Goal: Information Seeking & Learning: Learn about a topic

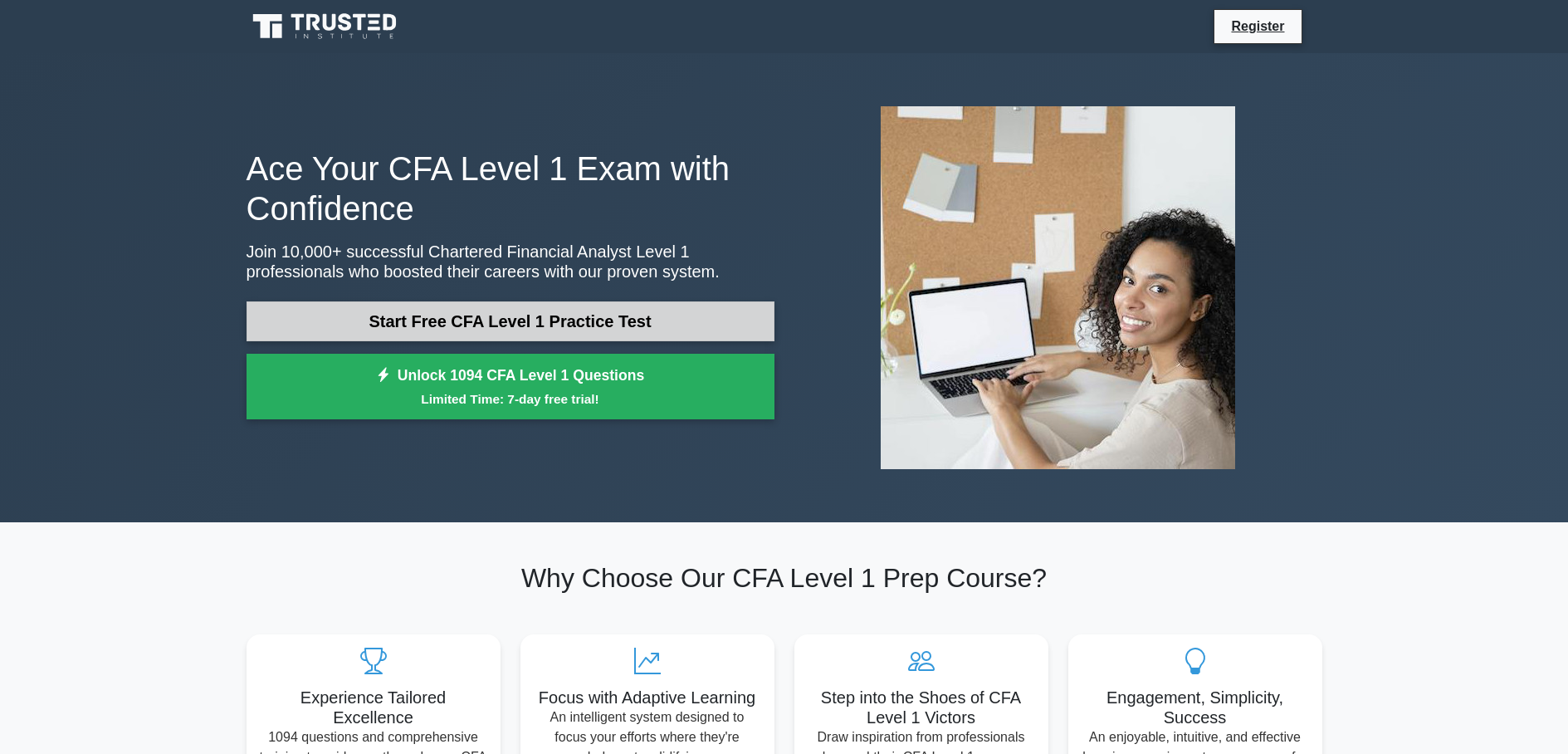
click at [401, 318] on link "Start Free CFA Level 1 Practice Test" at bounding box center [510, 322] width 528 height 40
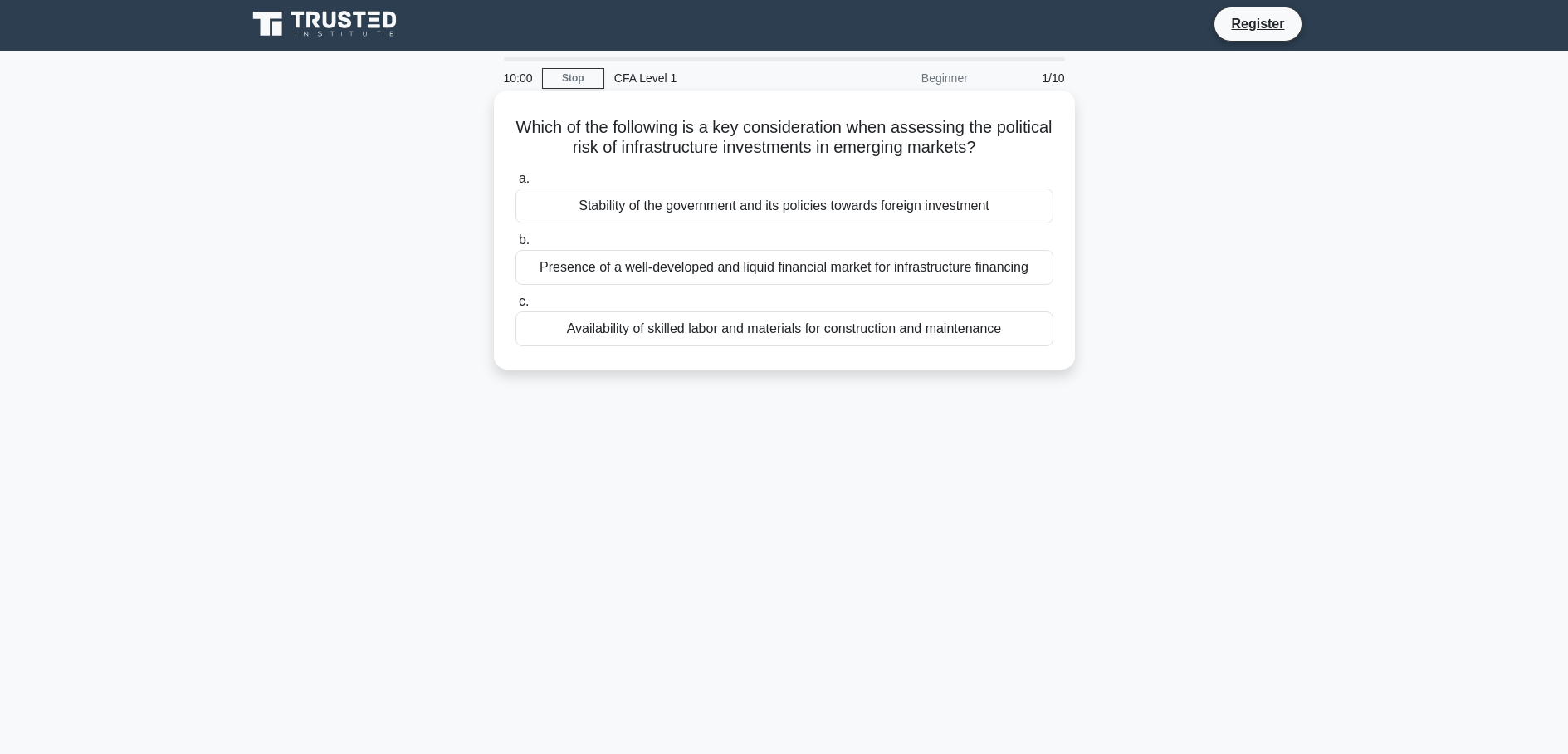
scroll to position [3, 0]
click at [615, 208] on div "Stability of the government and its policies towards foreign investment" at bounding box center [784, 205] width 538 height 35
click at [516, 183] on input "a. Stability of the government and its policies towards foreign investment" at bounding box center [516, 178] width 0 height 10
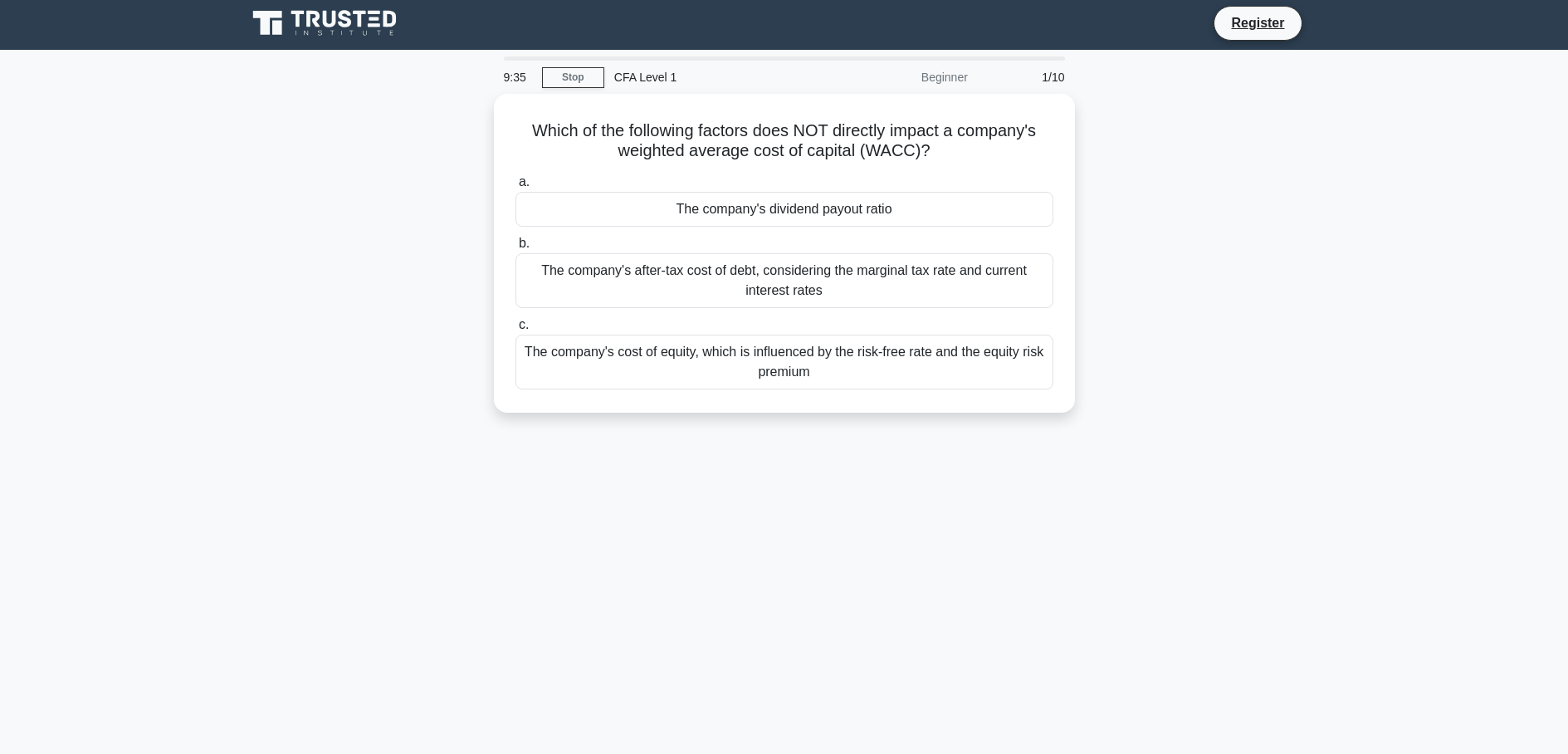
scroll to position [0, 0]
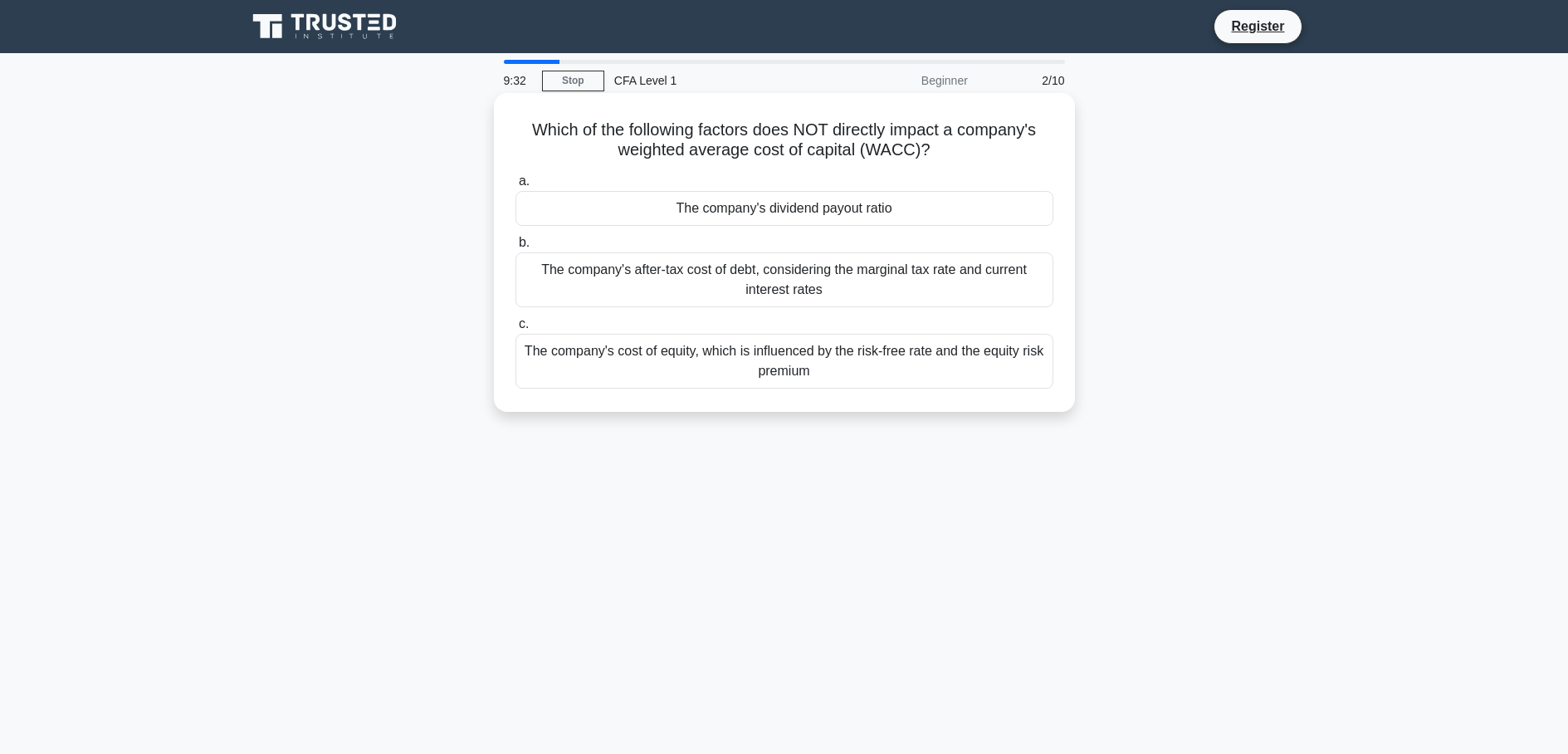
click at [643, 375] on div "The company's cost of equity, which is influenced by the risk-free rate and the…" at bounding box center [784, 361] width 538 height 55
click at [516, 330] on input "c. The company's cost of equity, which is influenced by the risk-free rate and …" at bounding box center [516, 324] width 0 height 10
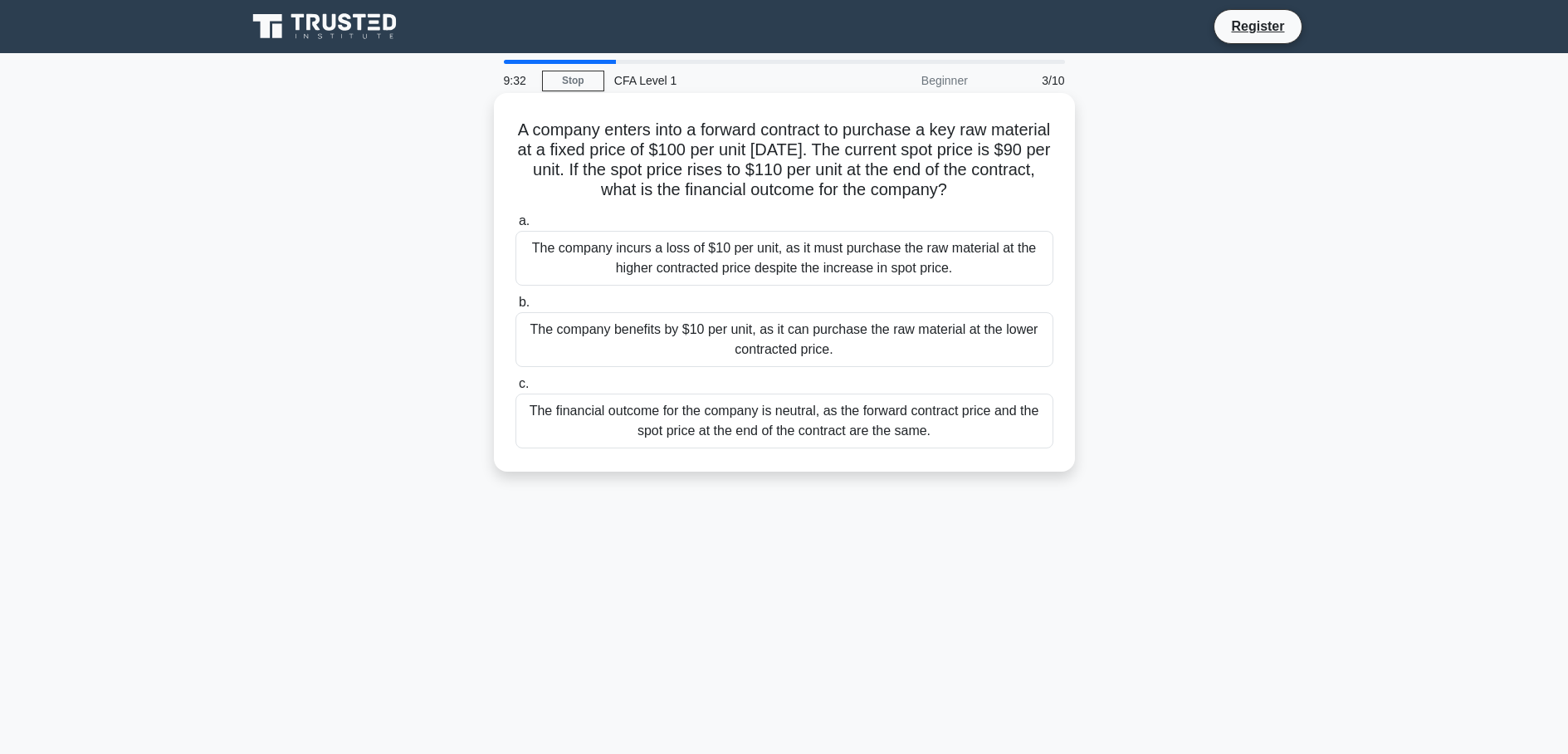
click at [656, 281] on div "The company incurs a loss of $10 per unit, as it must purchase the raw material…" at bounding box center [784, 257] width 538 height 55
click at [516, 227] on input "a. The company incurs a loss of $10 per unit, as it must purchase the raw mater…" at bounding box center [516, 221] width 0 height 10
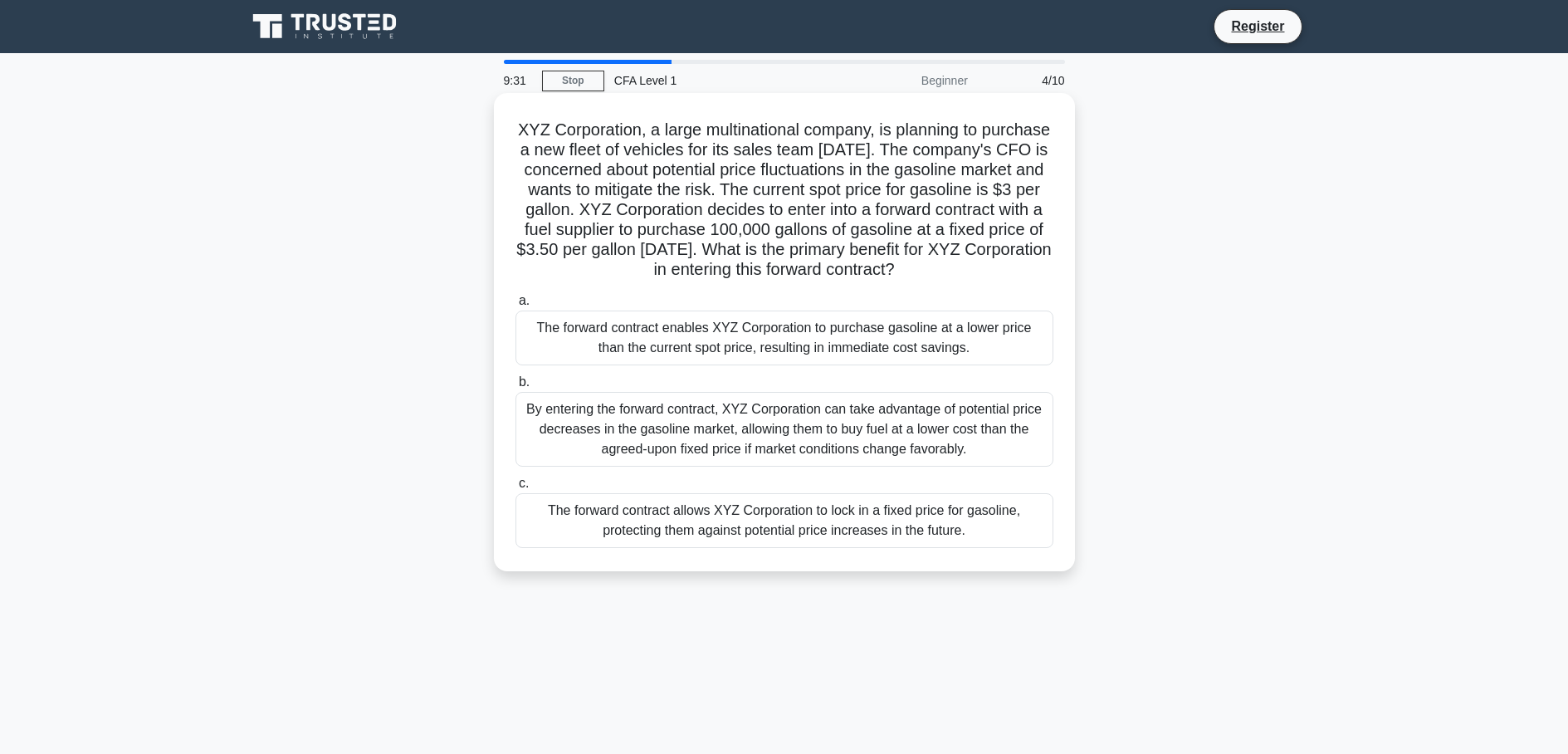
click at [663, 377] on label "b. By entering the forward contract, XYZ Corporation can take advantage of pote…" at bounding box center [784, 419] width 538 height 95
click at [516, 377] on input "b. By entering the forward contract, XYZ Corporation can take advantage of pote…" at bounding box center [516, 382] width 0 height 10
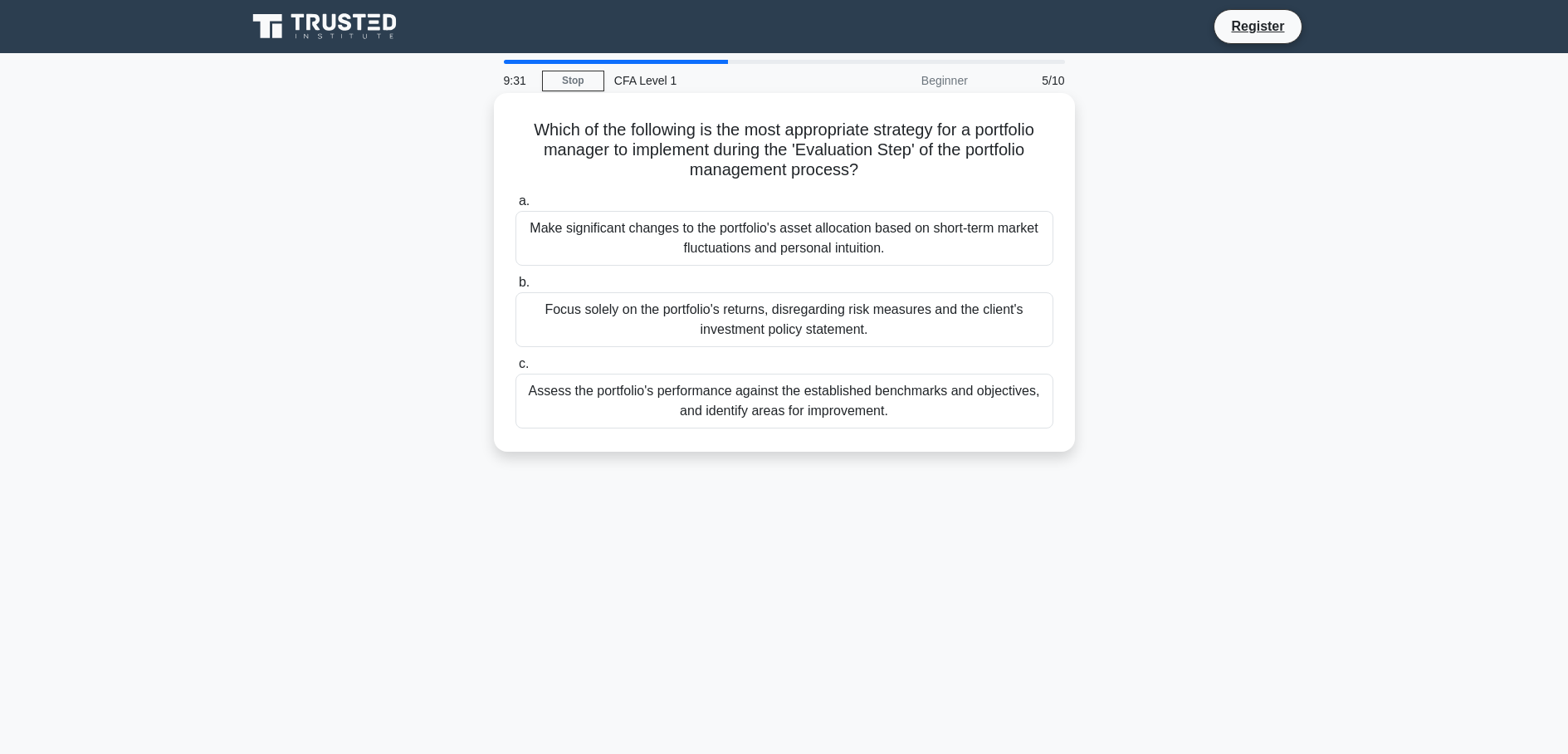
click at [691, 323] on div "Focus solely on the portfolio's returns, disregarding risk measures and the cli…" at bounding box center [784, 319] width 538 height 55
click at [516, 288] on input "b. Focus solely on the portfolio's returns, disregarding risk measures and the …" at bounding box center [516, 283] width 0 height 10
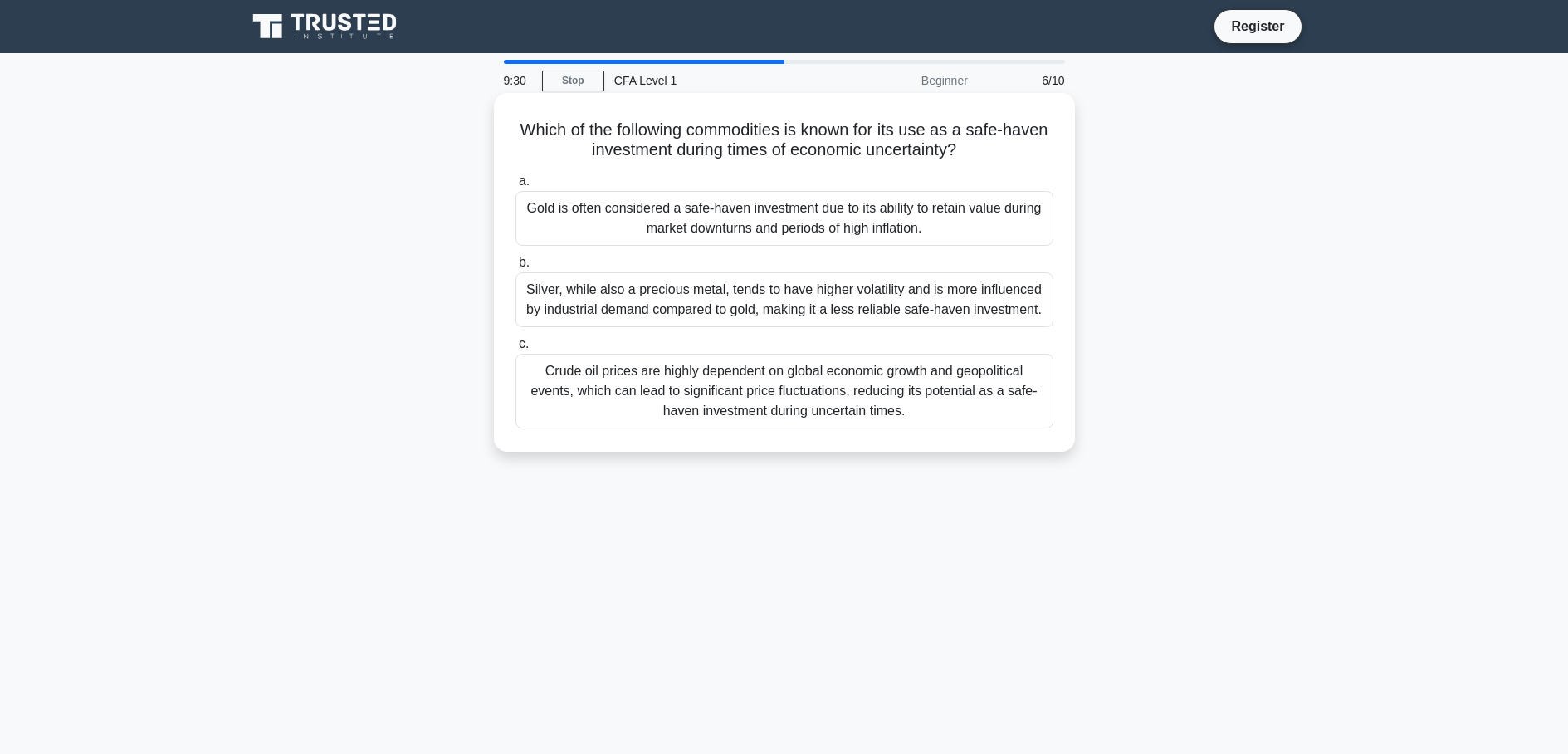
click at [701, 261] on label "b. Silver, while also a precious metal, tends to have higher volatility and is …" at bounding box center [784, 290] width 538 height 75
click at [516, 261] on input "b. Silver, while also a precious metal, tends to have higher volatility and is …" at bounding box center [516, 263] width 0 height 10
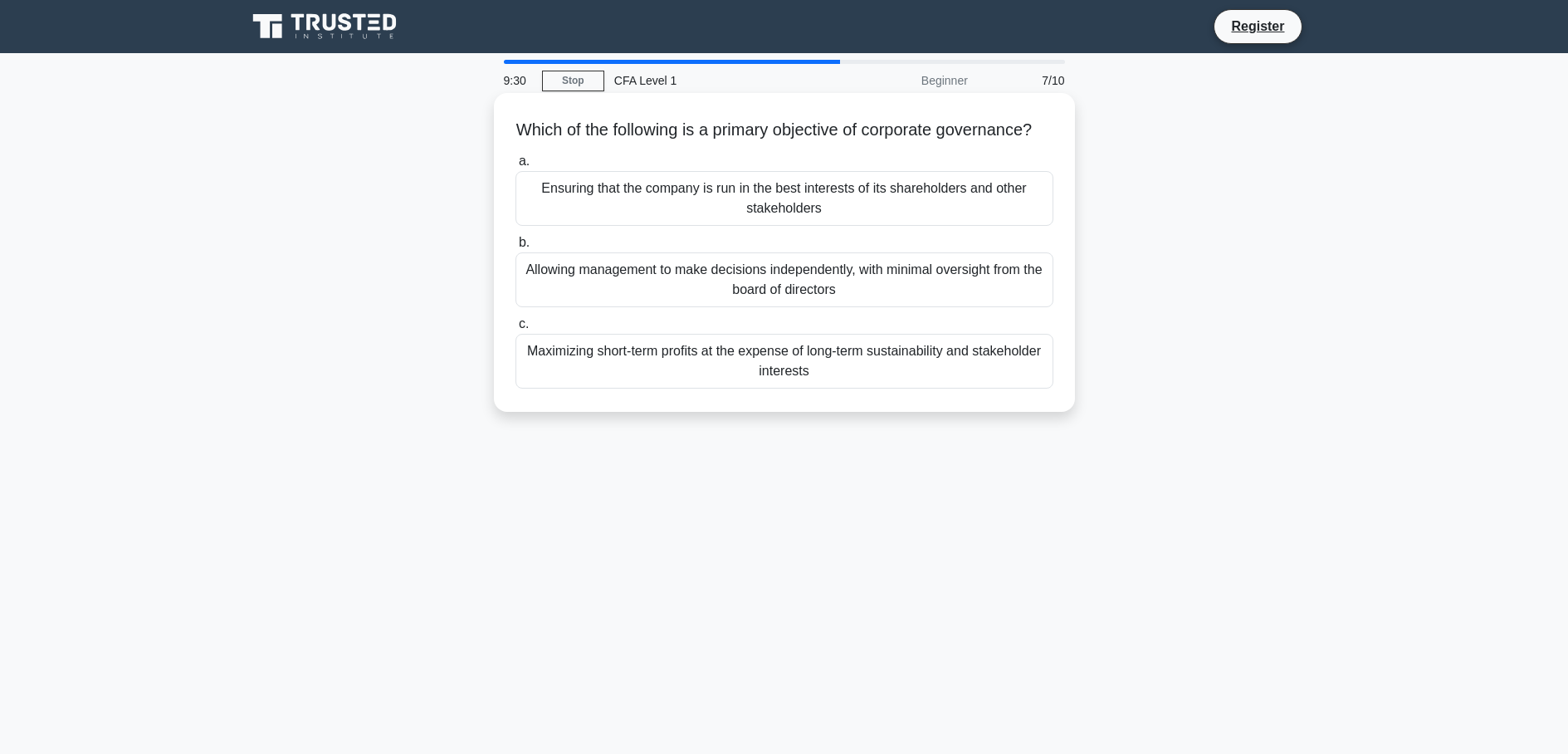
drag, startPoint x: 687, startPoint y: 207, endPoint x: 686, endPoint y: 248, distance: 41.0
click at [686, 226] on div "Ensuring that the company is run in the best interests of its shareholders and …" at bounding box center [784, 198] width 538 height 55
click at [685, 363] on div "Maximizing short-term profits at the expense of long-term sustainability and st…" at bounding box center [784, 361] width 538 height 55
click at [516, 330] on input "c. Maximizing short-term profits at the expense of long-term sustainability and…" at bounding box center [516, 324] width 0 height 10
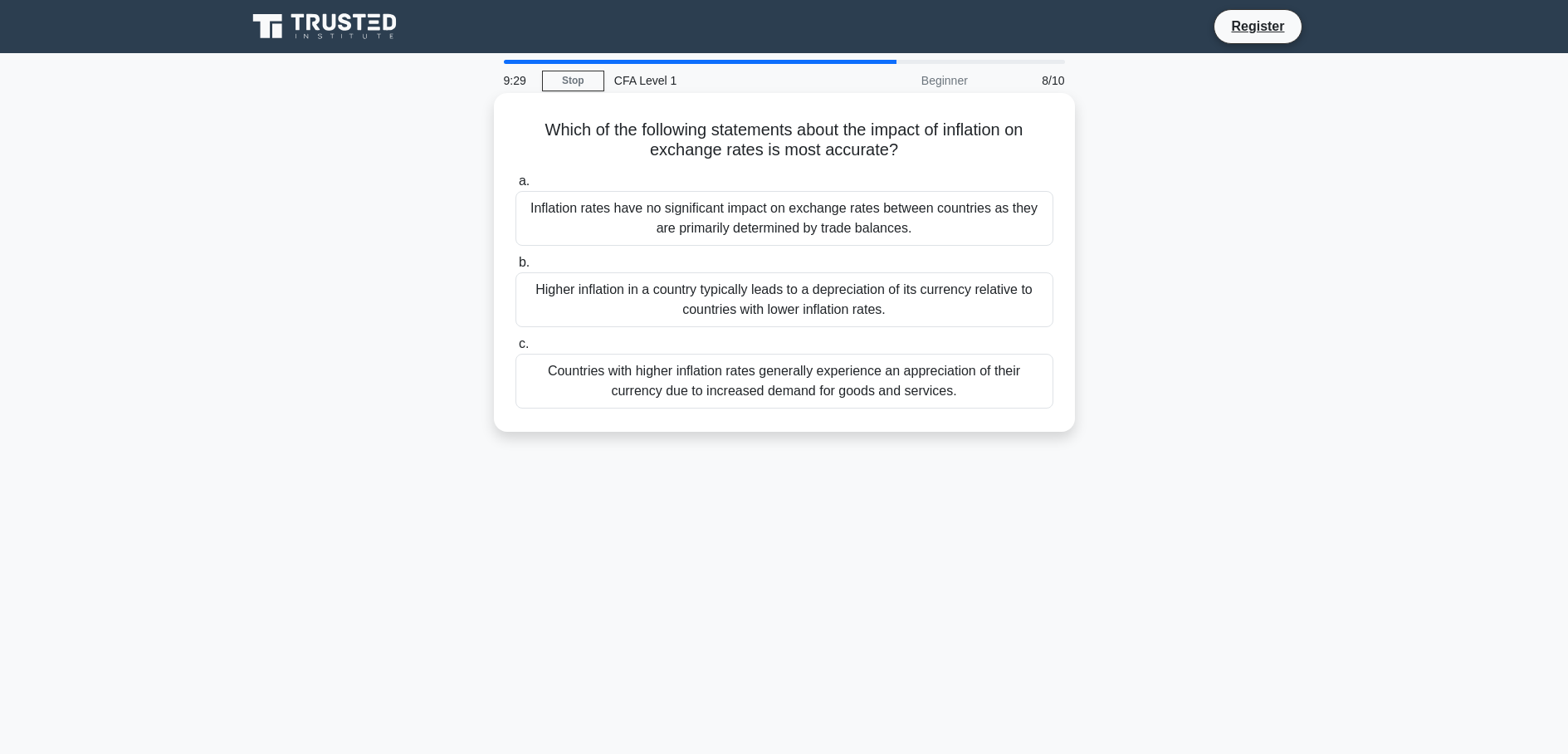
click at [676, 299] on div "Higher inflation in a country typically leads to a depreciation of its currency…" at bounding box center [784, 299] width 538 height 55
click at [516, 268] on input "b. Higher inflation in a country typically leads to a depreciation of its curre…" at bounding box center [516, 263] width 0 height 10
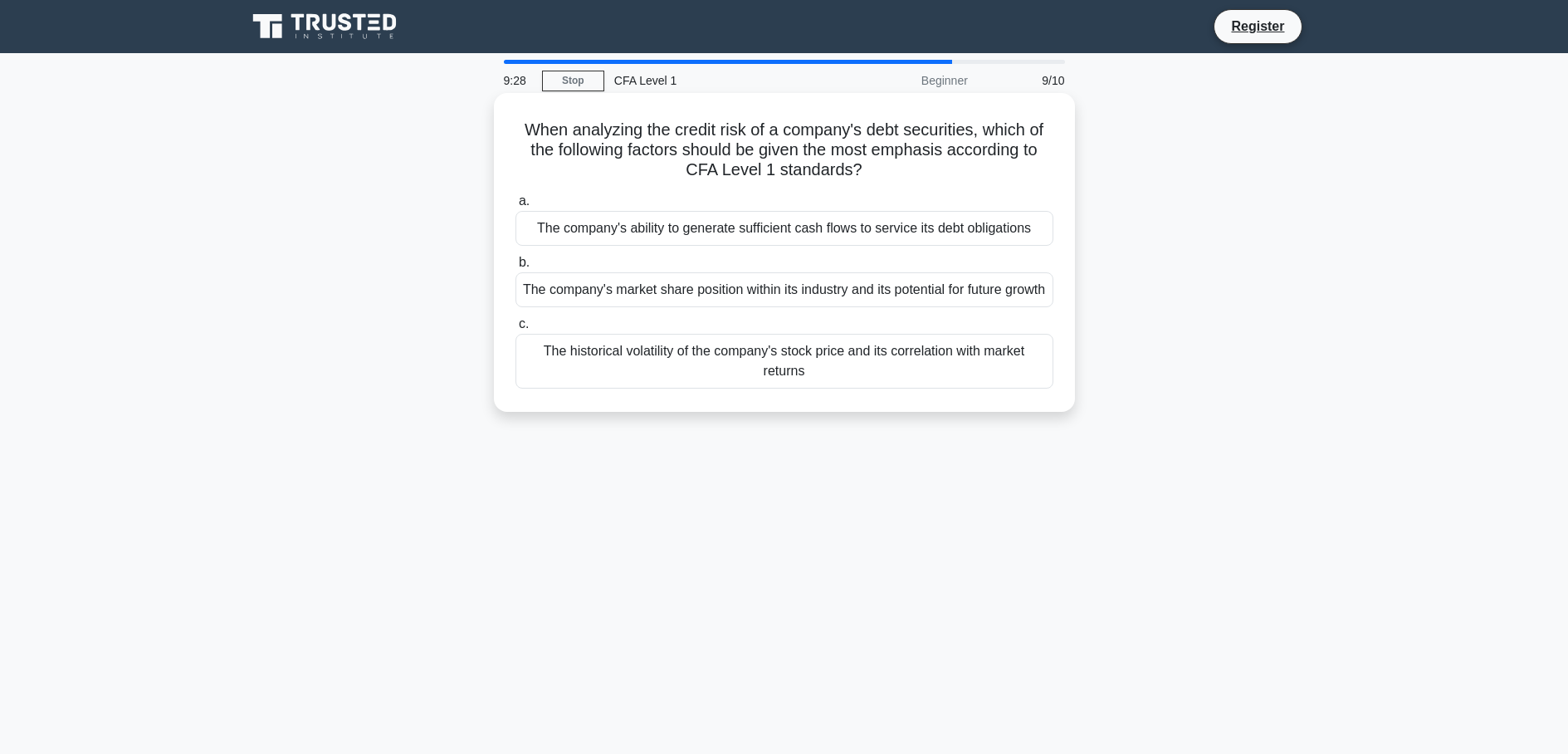
click at [684, 214] on div "The company's ability to generate sufficient cash flows to service its debt obl…" at bounding box center [784, 228] width 538 height 35
click at [516, 207] on input "a. The company's ability to generate sufficient cash flows to service its debt …" at bounding box center [516, 201] width 0 height 10
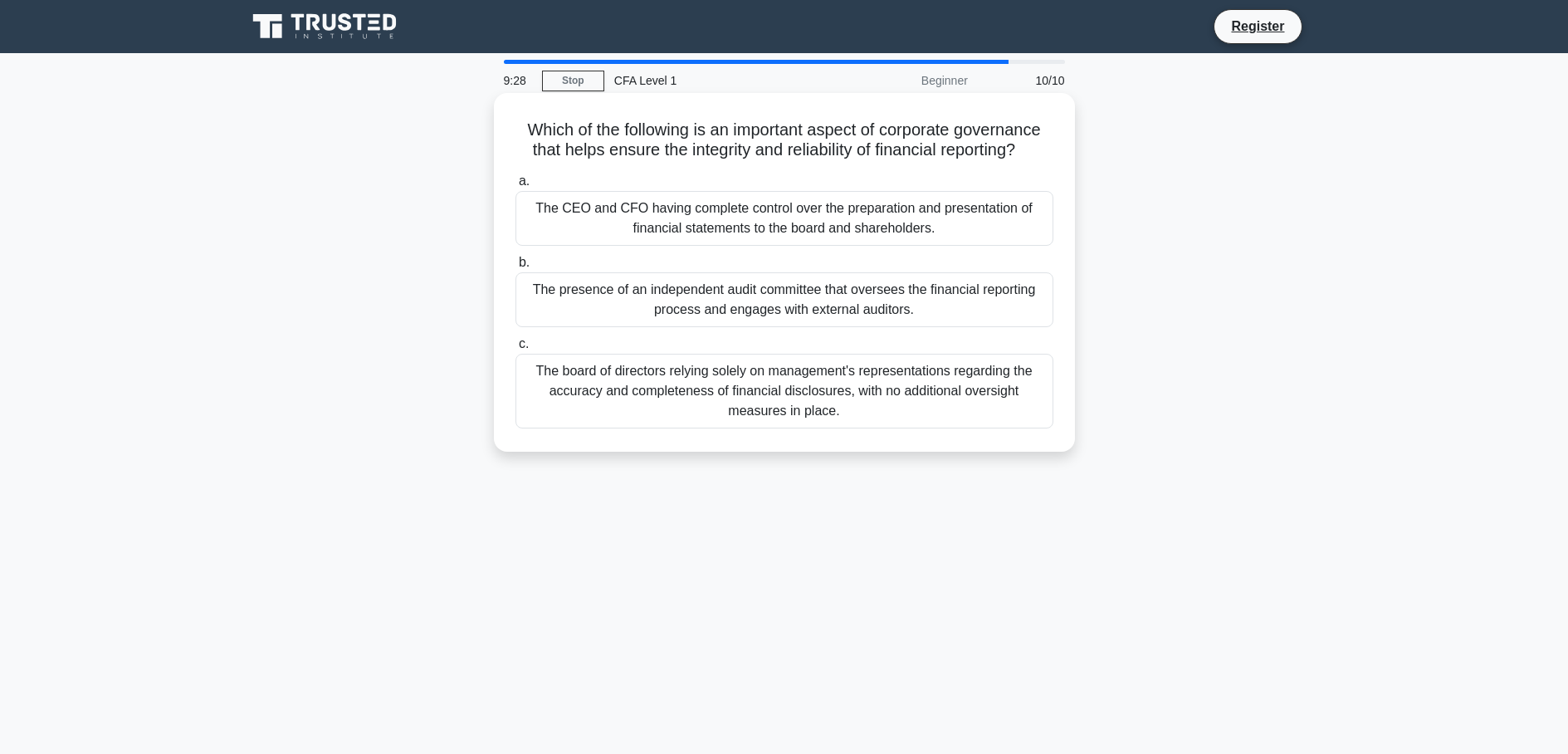
click at [672, 330] on div "a. The CEO and CFO having complete control over the preparation and presentatio…" at bounding box center [784, 300] width 558 height 264
click at [683, 425] on div "The board of directors relying solely on management's representations regarding…" at bounding box center [784, 391] width 538 height 75
click at [516, 350] on input "c. The board of directors relying solely on management's representations regard…" at bounding box center [516, 344] width 0 height 10
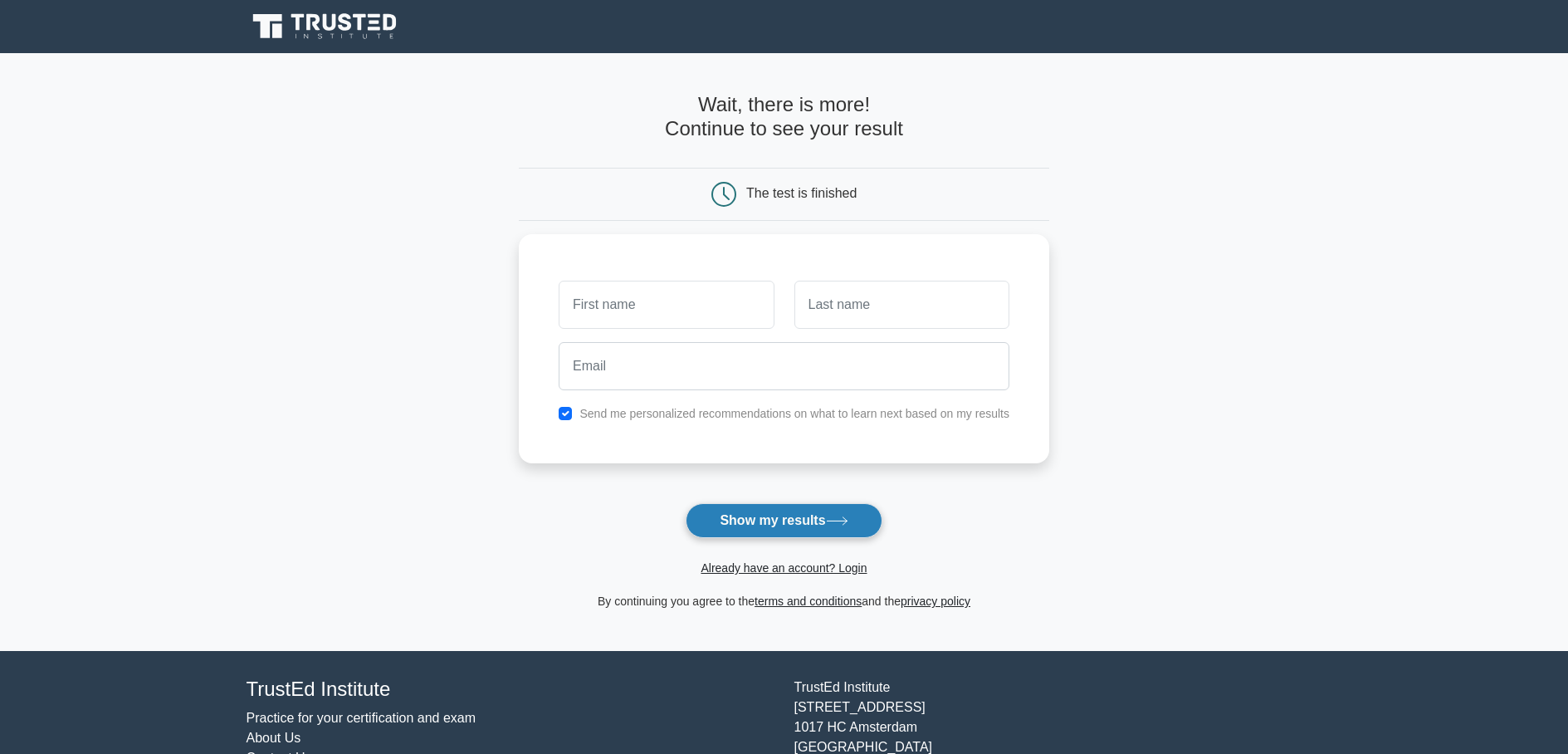
click at [765, 534] on button "Show my results" at bounding box center [784, 521] width 196 height 35
